Goal: Information Seeking & Learning: Obtain resource

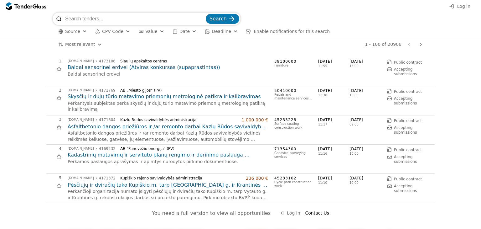
click at [151, 18] on input "search" at bounding box center [134, 19] width 139 height 13
type input "variklių"
click at [206, 14] on button "Search" at bounding box center [222, 19] width 33 height 10
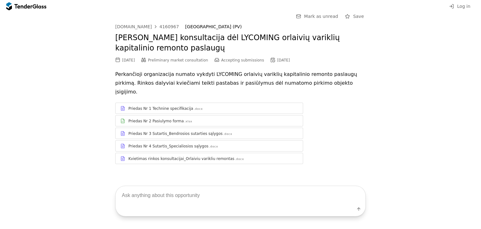
click at [184, 106] on div "Priedas Nr 1 Technine specifikacija" at bounding box center [160, 108] width 65 height 5
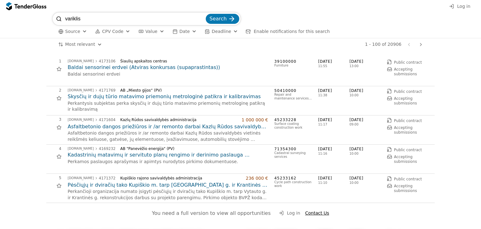
type input "variklis"
click at [206, 14] on button "Search" at bounding box center [222, 19] width 33 height 10
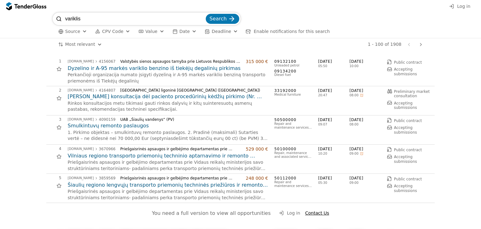
click at [115, 15] on input "variklis" at bounding box center [134, 19] width 139 height 13
type input "variklio"
click at [206, 14] on button "Search" at bounding box center [222, 19] width 33 height 10
click at [128, 17] on input "variklio" at bounding box center [134, 19] width 139 height 13
type input "v"
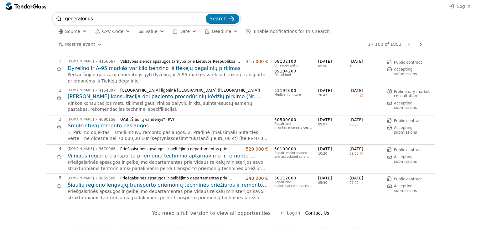
type input "generatorius"
click at [206, 14] on button "Search" at bounding box center [222, 19] width 33 height 10
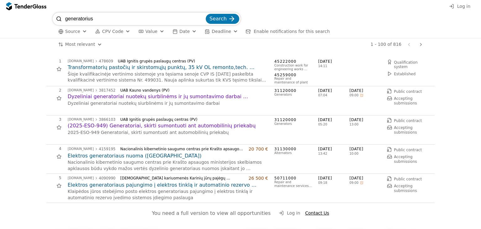
click at [110, 20] on input "generatorius" at bounding box center [134, 19] width 139 height 13
type input "generatorių"
click at [219, 14] on button "Search" at bounding box center [222, 19] width 33 height 10
click at [134, 17] on input "generatorių" at bounding box center [134, 19] width 139 height 13
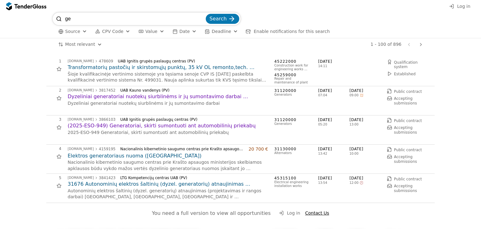
type input "g"
type input "laivo"
click at [206, 14] on button "Search" at bounding box center [222, 19] width 33 height 10
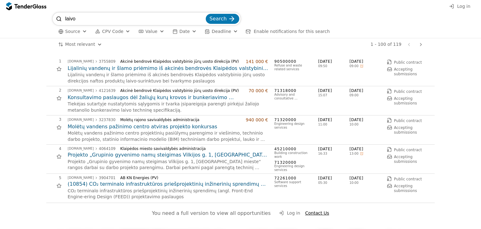
click at [100, 23] on input "laivo" at bounding box center [134, 19] width 139 height 13
type input "laivų"
click at [206, 14] on button "Search" at bounding box center [222, 19] width 33 height 10
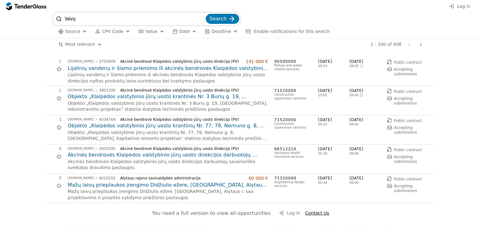
click at [95, 22] on input "laivų" at bounding box center [134, 19] width 139 height 13
type input "laivą"
click at [206, 14] on button "Search" at bounding box center [222, 19] width 33 height 10
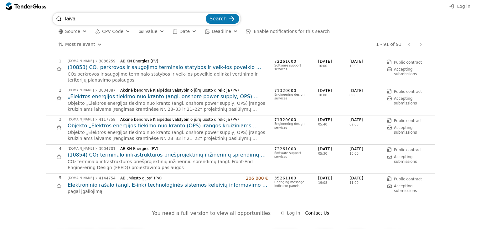
drag, startPoint x: 93, startPoint y: 20, endPoint x: 0, endPoint y: 14, distance: 92.9
click at [0, 14] on div "laivą Search Source CPV Code Type Buyer Value Date Deadline Enable notification…" at bounding box center [240, 26] width 481 height 26
type input "remontas"
click at [206, 14] on button "Search" at bounding box center [222, 19] width 33 height 10
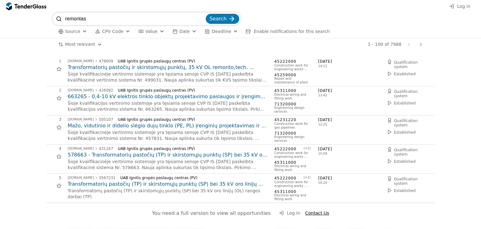
drag, startPoint x: 106, startPoint y: 18, endPoint x: 0, endPoint y: 11, distance: 106.4
click at [3, 13] on div "remontas Search Source CPV Code Type Buyer Value Date Deadline Enable notificat…" at bounding box center [240, 25] width 475 height 25
click at [282, 12] on div "Log in" at bounding box center [240, 6] width 481 height 13
drag, startPoint x: 158, startPoint y: 24, endPoint x: 153, endPoint y: 23, distance: 4.7
click at [153, 23] on input "remontas" at bounding box center [134, 19] width 139 height 13
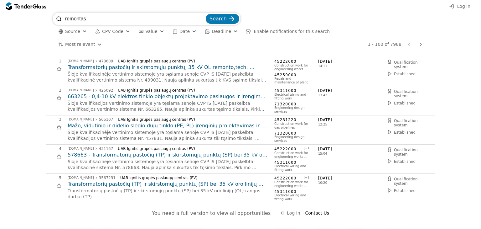
click at [203, 18] on input "remontas" at bounding box center [134, 19] width 139 height 13
click at [143, 17] on input "search" at bounding box center [134, 19] width 139 height 13
click at [139, 15] on input "search" at bounding box center [134, 19] width 139 height 13
type input "siurblio"
click at [206, 14] on button "Search" at bounding box center [222, 19] width 33 height 10
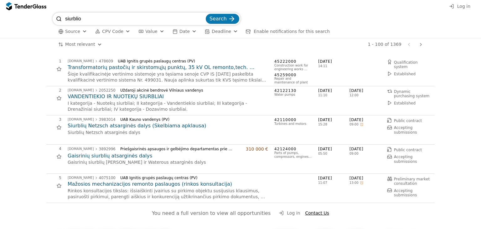
click at [33, 48] on div "Most relevant Save this search 1 - 100 of 1369 Previous page Next page" at bounding box center [240, 44] width 475 height 13
click at [108, 40] on div "1 - 100 of 1369 Previous page Next page" at bounding box center [266, 44] width 317 height 13
drag, startPoint x: 95, startPoint y: 19, endPoint x: 23, endPoint y: 12, distance: 72.1
click at [30, 13] on div "siurblio Search Source CPV Code Type Buyer Value Date Deadline Enable notificat…" at bounding box center [240, 25] width 475 height 25
click at [105, 158] on h2 "Gaisrinių siurblių atsarginės dalys" at bounding box center [168, 155] width 200 height 7
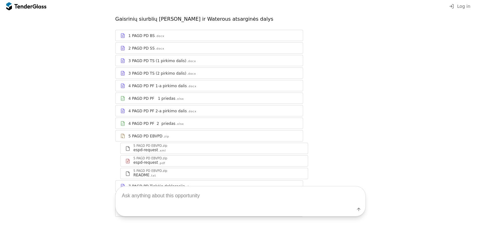
scroll to position [31, 0]
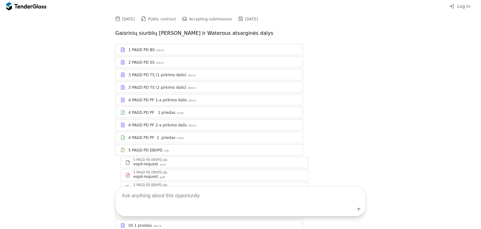
click at [176, 109] on div "4 PAGD PD PF 1 priedas .xlsx" at bounding box center [209, 112] width 187 height 8
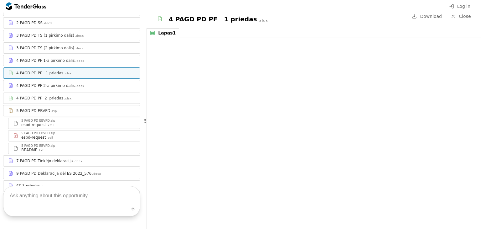
scroll to position [94, 0]
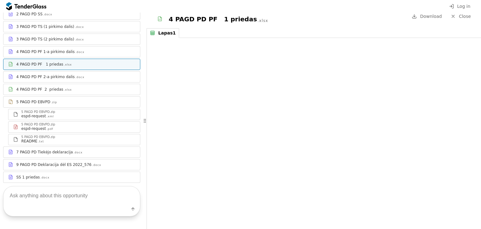
click at [76, 149] on div "7 PAGD PD Tiekėjo deklaracija .docx" at bounding box center [75, 151] width 119 height 5
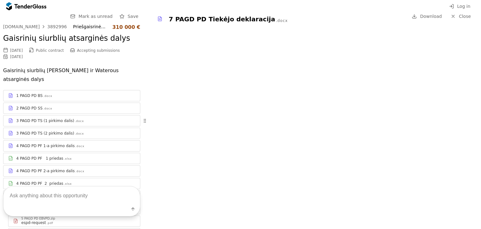
click at [78, 118] on div "3 PAGD PD TS (1 pirkimo dalis) .docx" at bounding box center [75, 120] width 119 height 5
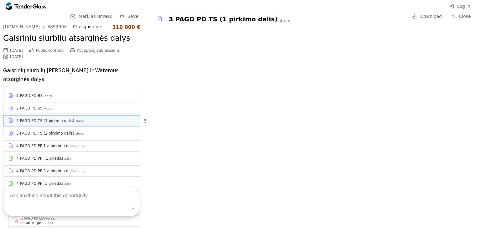
click at [85, 129] on div "3 PAGD PD TS (2 pirkimo dalis) .docx" at bounding box center [71, 133] width 137 height 8
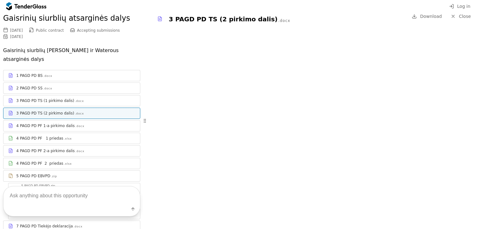
scroll to position [31, 0]
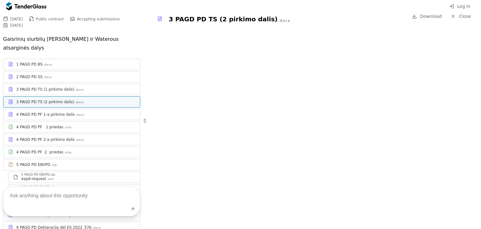
click at [87, 137] on div "4 PAGD PD PF 2-a pirkimo dalis .docx" at bounding box center [75, 139] width 119 height 5
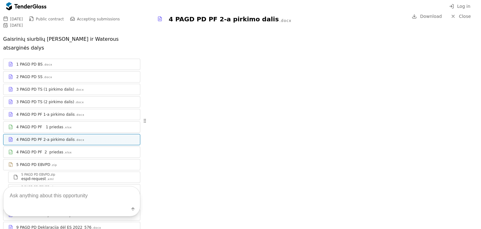
click at [51, 163] on div ".zip" at bounding box center [54, 165] width 6 height 4
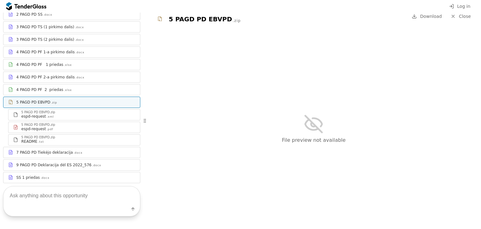
scroll to position [94, 0]
click at [85, 149] on div "7 PAGD PD Tiekėjo deklaracija .docx" at bounding box center [75, 151] width 119 height 5
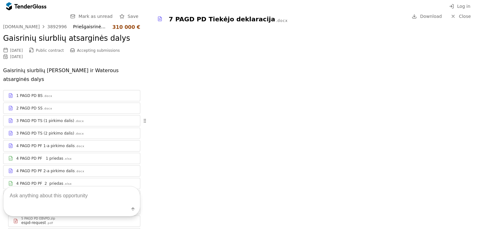
click at [80, 93] on div "1 PAGD PD BS .docx" at bounding box center [75, 95] width 119 height 5
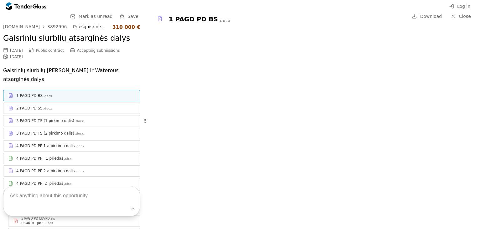
click at [78, 106] on div "2 PAGD PD SS .docx" at bounding box center [75, 108] width 119 height 5
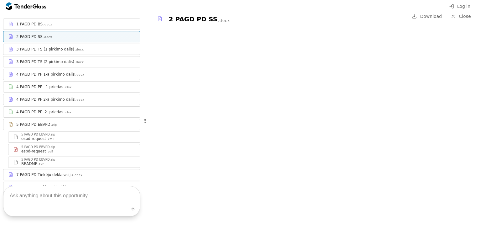
scroll to position [31, 0]
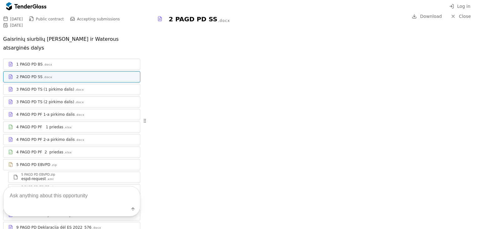
click at [84, 112] on div "4 PAGD PD PF 1-a pirkimo dalis .docx" at bounding box center [75, 114] width 119 height 5
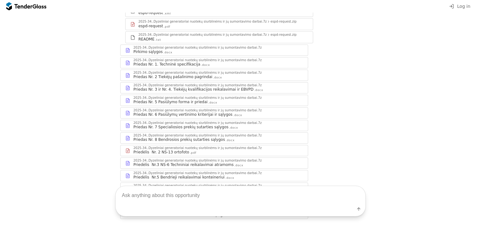
scroll to position [94, 0]
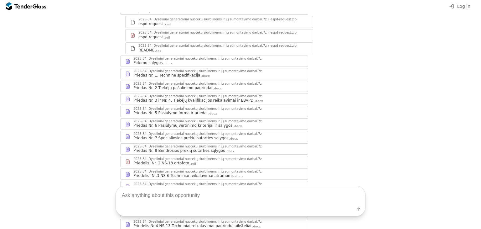
click at [201, 75] on div ".docx" at bounding box center [205, 76] width 9 height 4
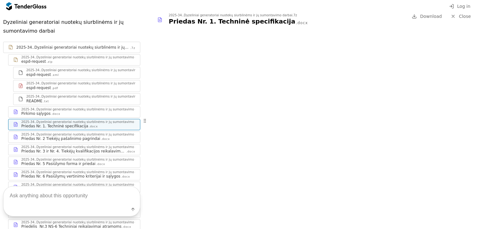
scroll to position [94, 0]
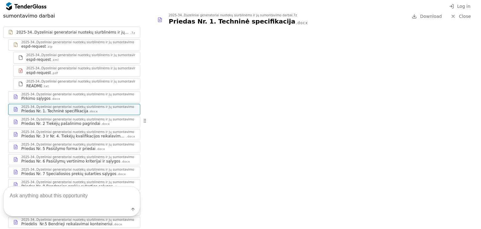
click at [90, 118] on div "2025-34..Dyzeliniai generatoriai nuotekų siurblinėms ir jų sumontavimo darbai.7z" at bounding box center [85, 119] width 128 height 3
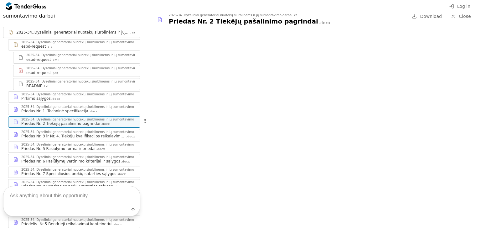
click at [94, 133] on div "Priedas Nr. 3 ir Nr. 4. Tiekėjų kvalifikacijos reikalavimai ir EBVPD" at bounding box center [73, 135] width 104 height 5
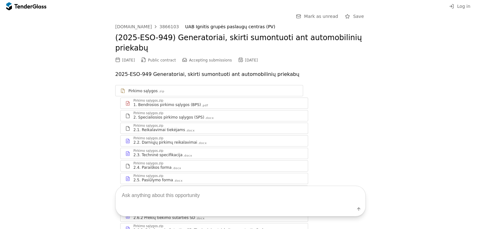
click at [171, 152] on div "2.3. Techninė specifikacija" at bounding box center [157, 154] width 49 height 5
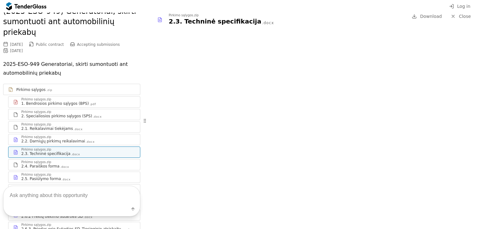
scroll to position [63, 0]
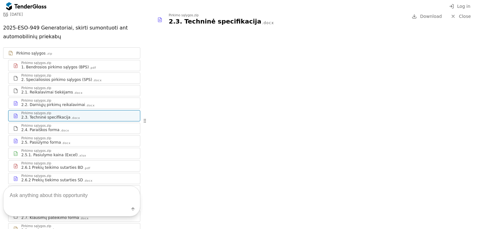
click at [84, 140] on div "2.5. Pasiūlymo forma .docx" at bounding box center [78, 142] width 114 height 5
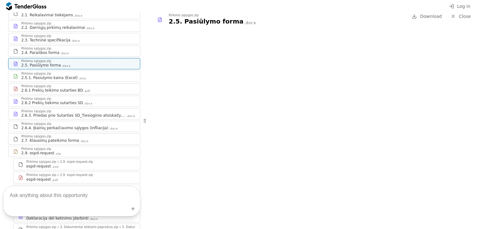
scroll to position [125, 0]
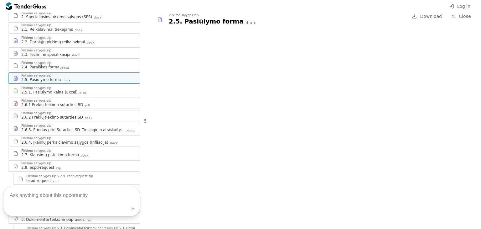
click at [71, 102] on div "2.6.1 Prekių teikimo sutarties BD" at bounding box center [52, 104] width 62 height 5
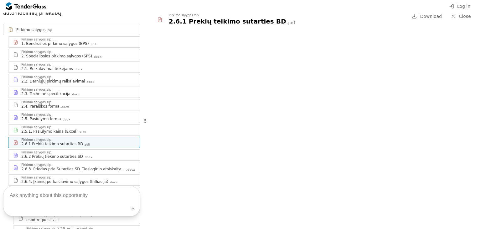
scroll to position [51, 0]
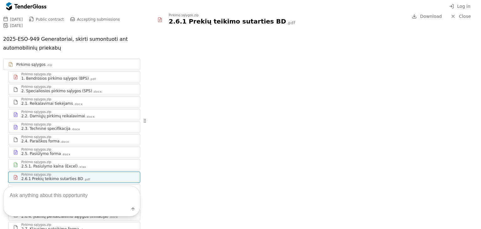
click at [75, 123] on div "Pirkimo sąlygos.zip" at bounding box center [78, 124] width 114 height 3
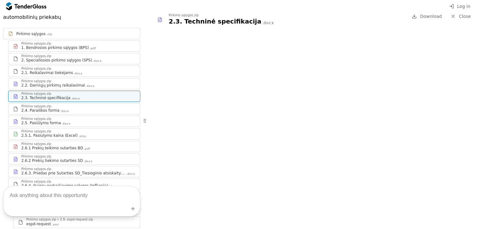
scroll to position [51, 0]
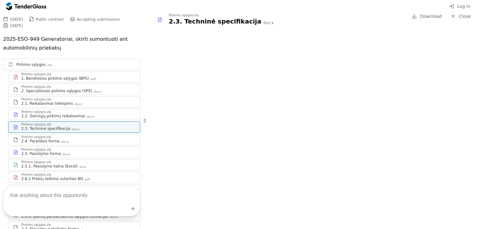
click at [64, 71] on div "Pirkimo sąlygos.zip 1. Bendrosios pirkimo sąlygos (BPS) .pdf" at bounding box center [73, 76] width 131 height 11
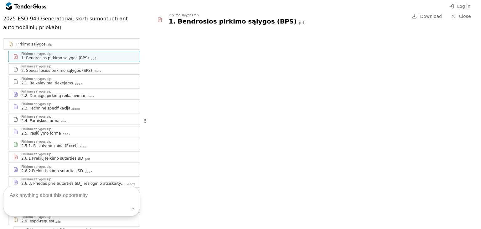
scroll to position [83, 0]
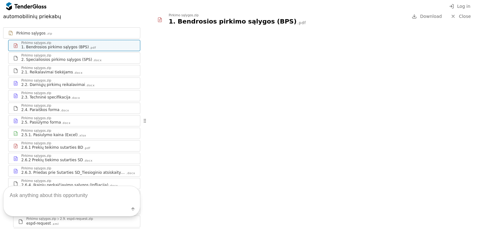
click at [86, 82] on div "2.2. Darniųjų pirkimų reikalavimai .docx" at bounding box center [78, 84] width 114 height 5
